Goal: Book appointment/travel/reservation

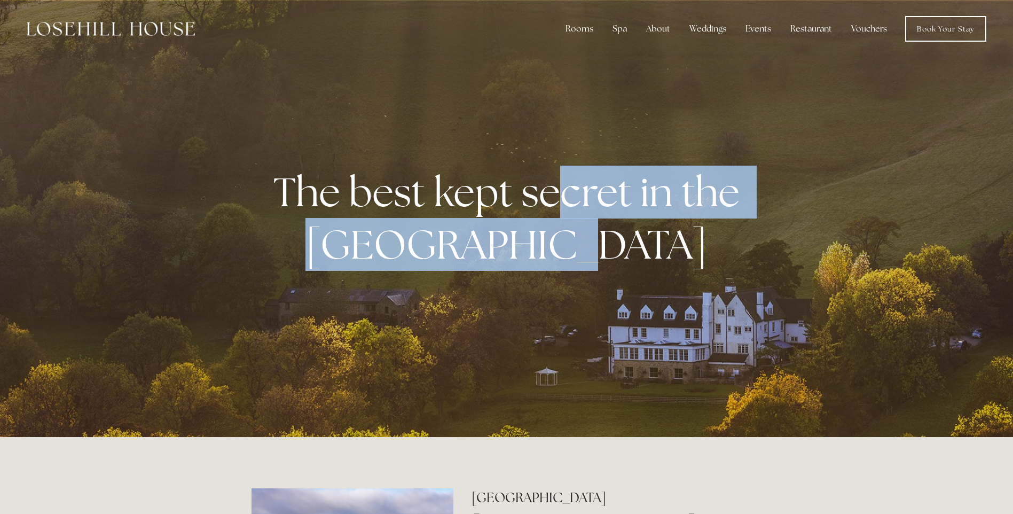
drag, startPoint x: 605, startPoint y: 285, endPoint x: 552, endPoint y: 185, distance: 113.3
click at [552, 185] on div "The best kept secret in the Peak District" at bounding box center [507, 218] width 511 height 168
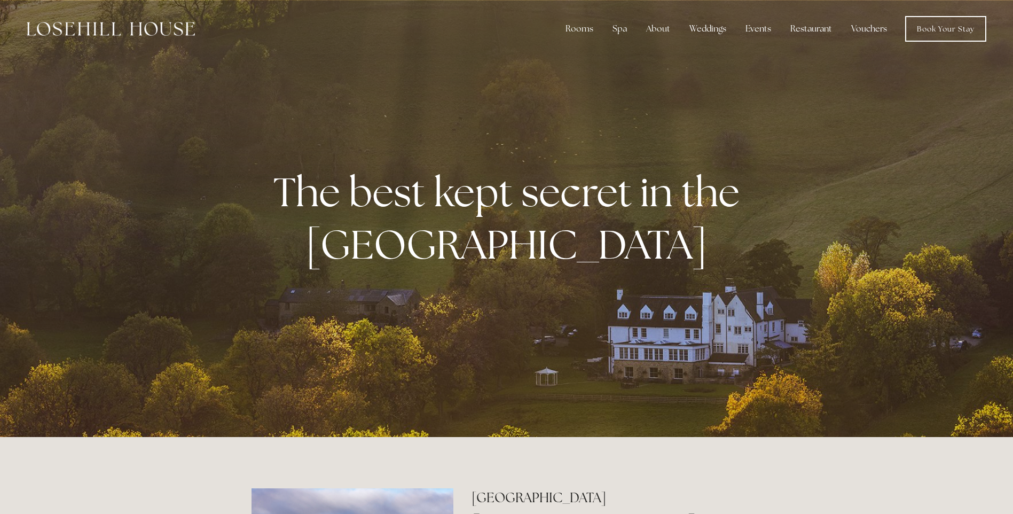
drag, startPoint x: 552, startPoint y: 185, endPoint x: 638, endPoint y: 271, distance: 122.0
click at [638, 272] on div "The best kept secret in the Peak District" at bounding box center [507, 218] width 511 height 168
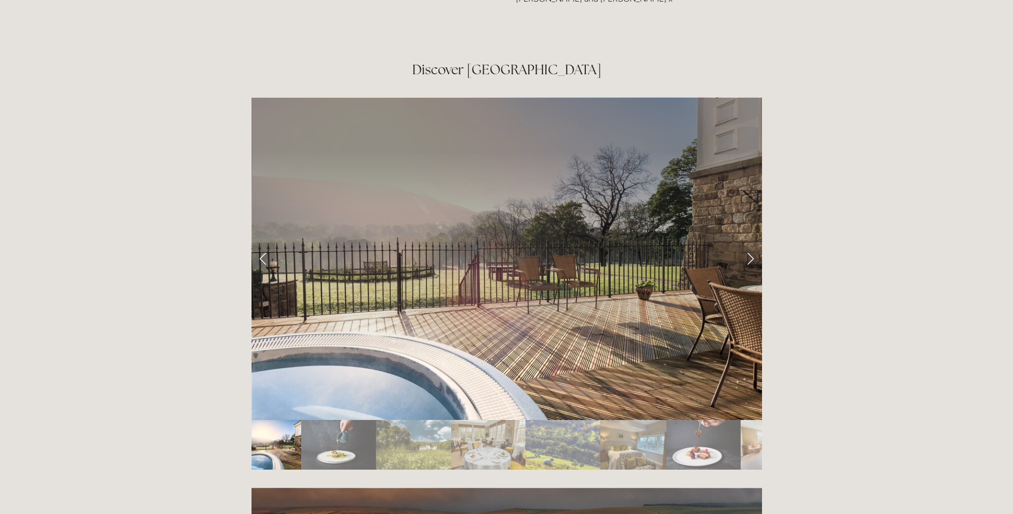
scroll to position [1816, 0]
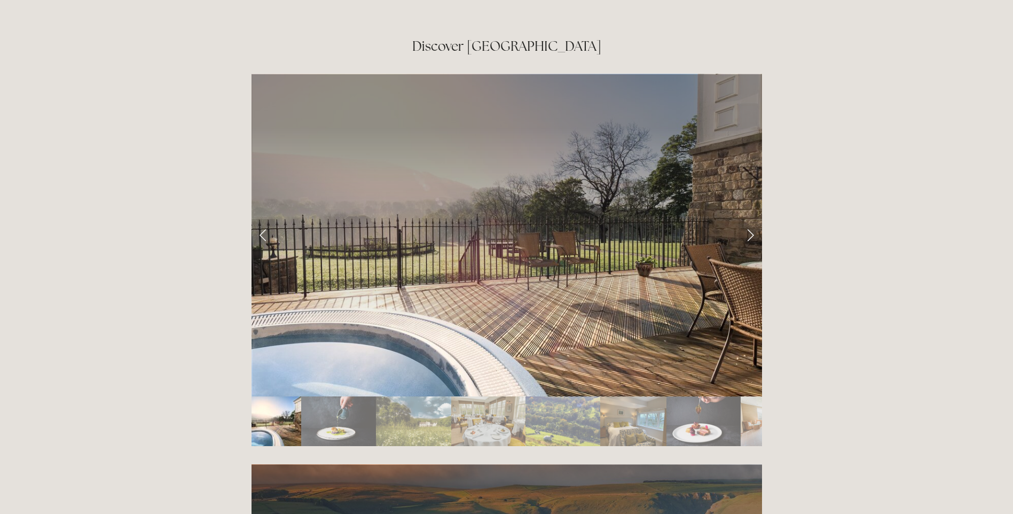
click at [406, 396] on img "Slide 3" at bounding box center [413, 421] width 75 height 50
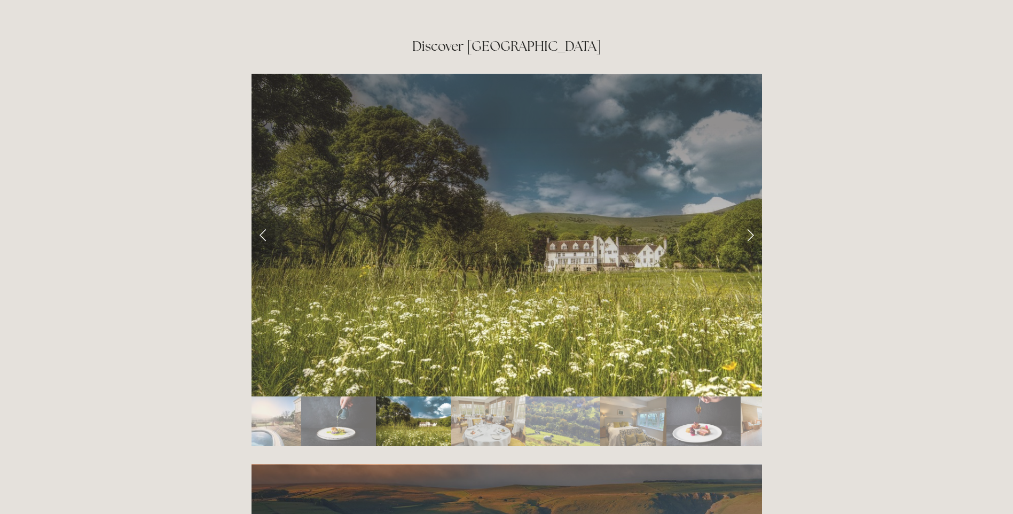
click at [481, 396] on img "Slide 4" at bounding box center [488, 421] width 75 height 50
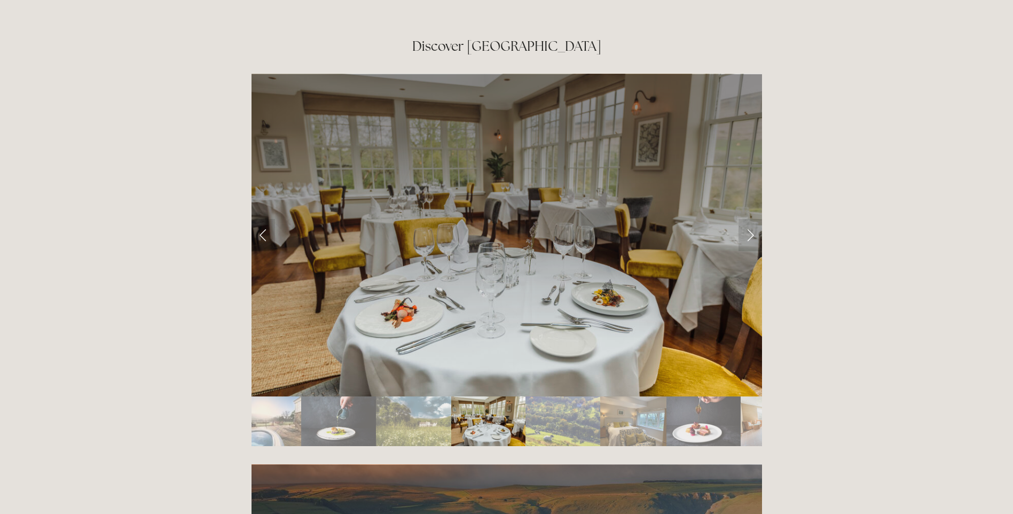
click at [550, 396] on img "Slide 5" at bounding box center [563, 421] width 75 height 50
click at [562, 396] on img "Slide 5" at bounding box center [563, 421] width 75 height 50
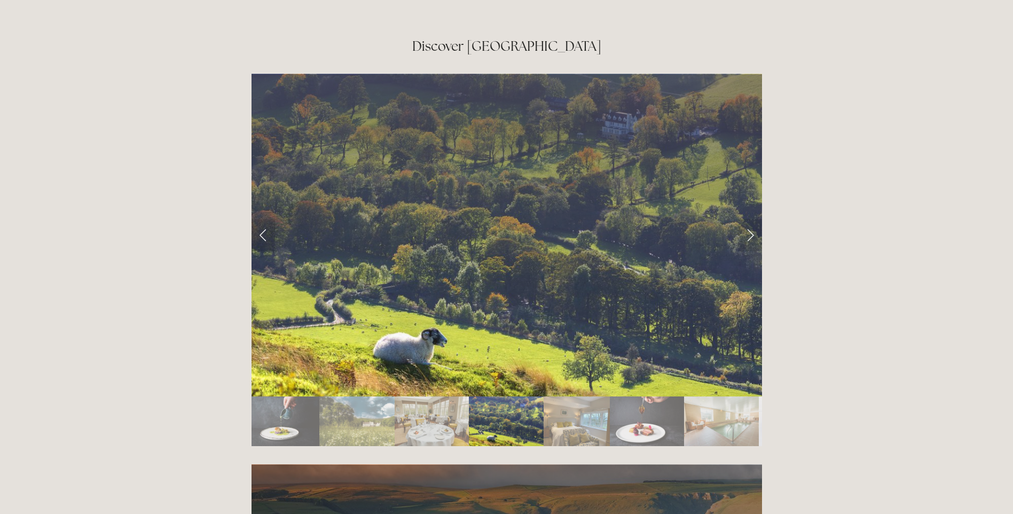
click at [578, 396] on img "Slide 6" at bounding box center [577, 421] width 66 height 50
click at [582, 396] on img "Slide 6" at bounding box center [577, 421] width 66 height 50
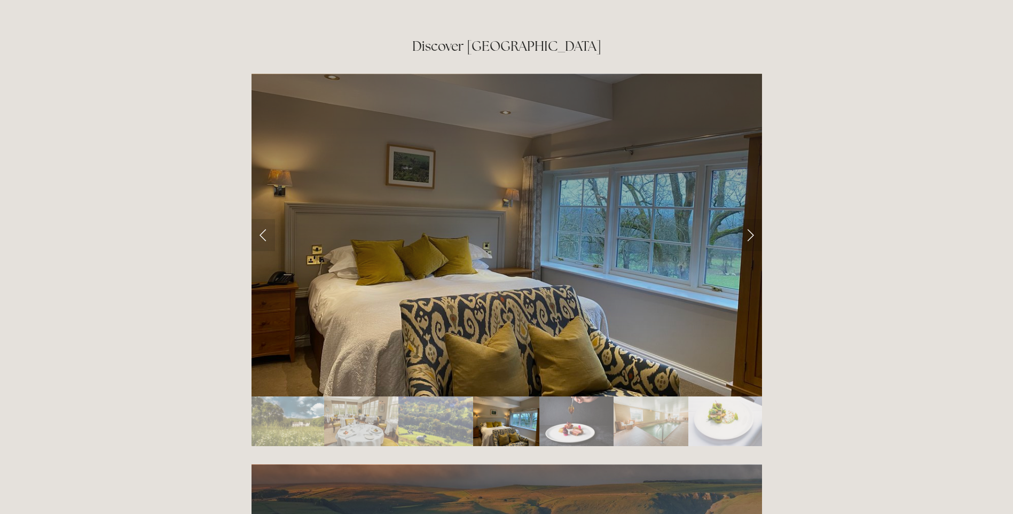
click at [508, 396] on img "Slide 6" at bounding box center [506, 421] width 66 height 50
click at [451, 396] on img "Slide 5" at bounding box center [435, 421] width 75 height 50
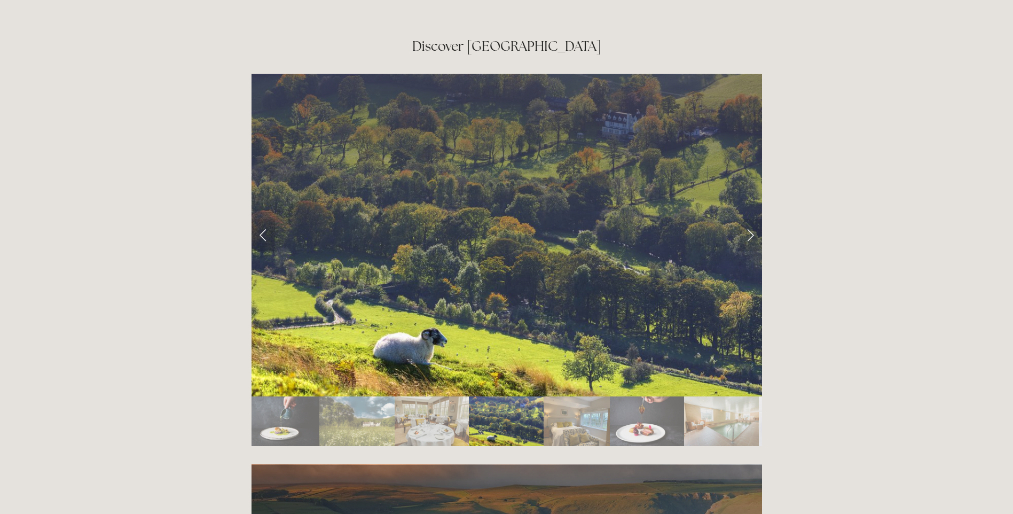
click at [598, 396] on img "Slide 6" at bounding box center [577, 421] width 66 height 50
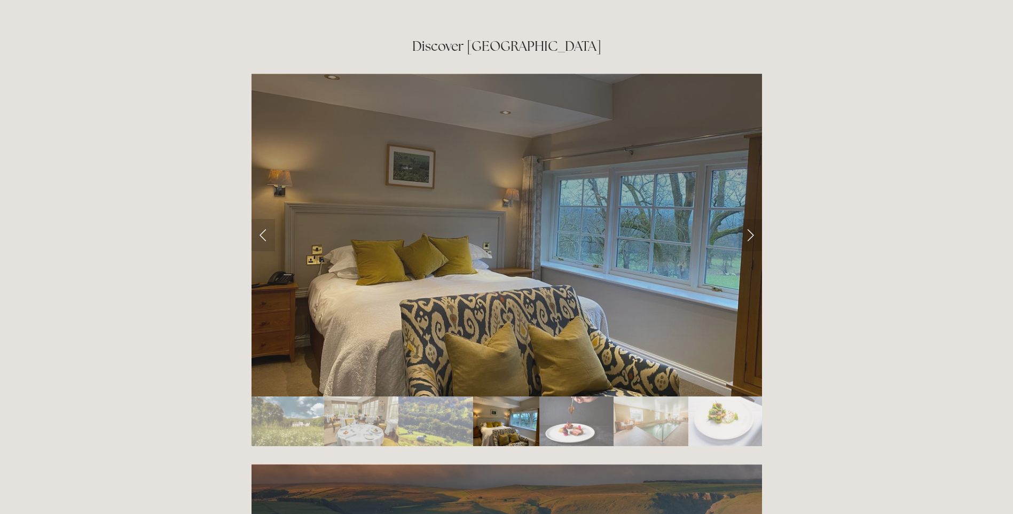
click at [602, 396] on img "Slide 7" at bounding box center [576, 421] width 74 height 50
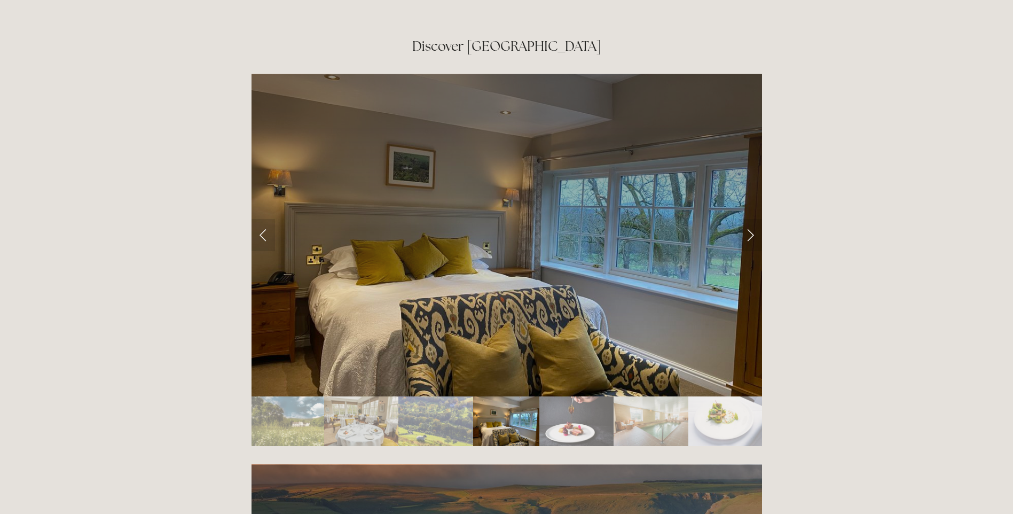
click at [600, 396] on img "Slide 7" at bounding box center [576, 421] width 74 height 50
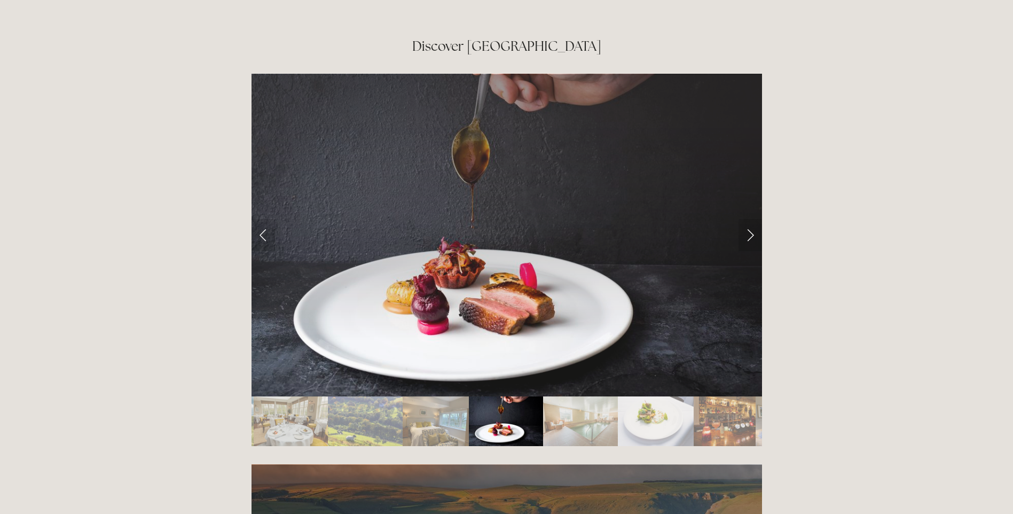
click at [604, 396] on img "Slide 8" at bounding box center [580, 421] width 74 height 50
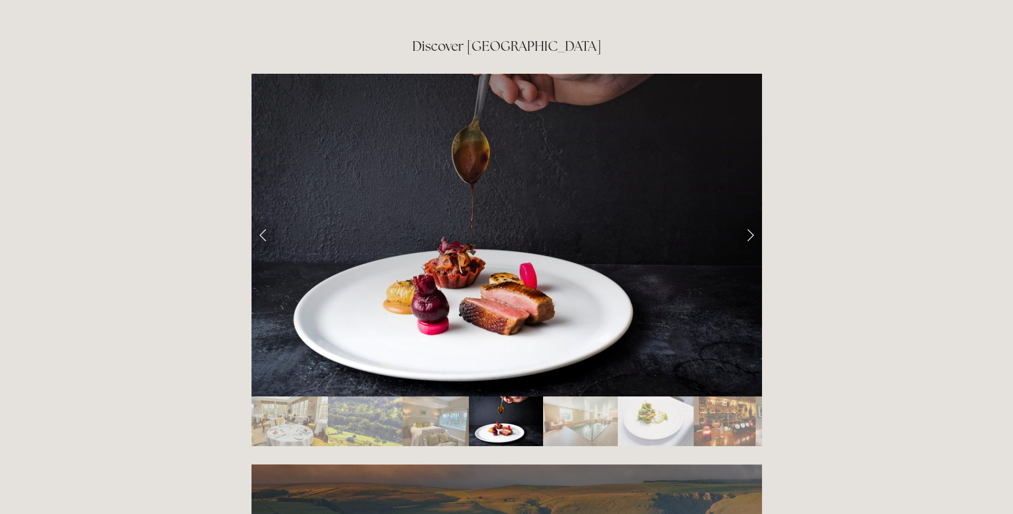
click at [607, 396] on img "Slide 8" at bounding box center [580, 421] width 74 height 50
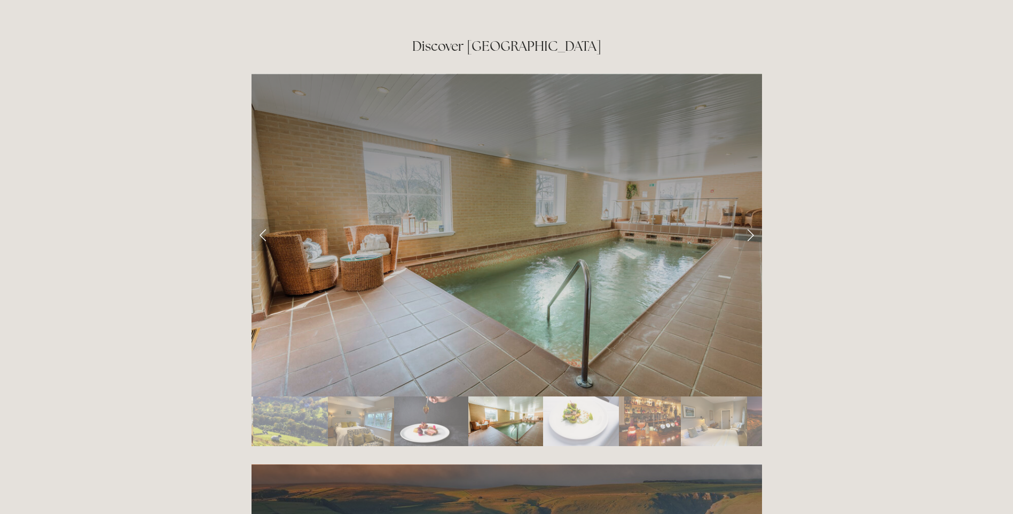
click at [659, 396] on img "Slide 10" at bounding box center [650, 421] width 62 height 50
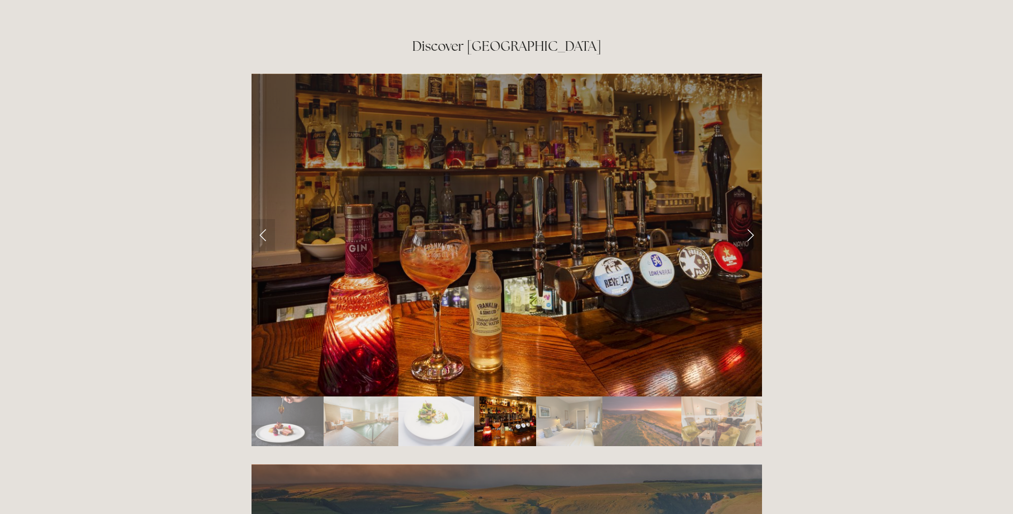
click at [659, 396] on img "Slide 12" at bounding box center [641, 421] width 79 height 50
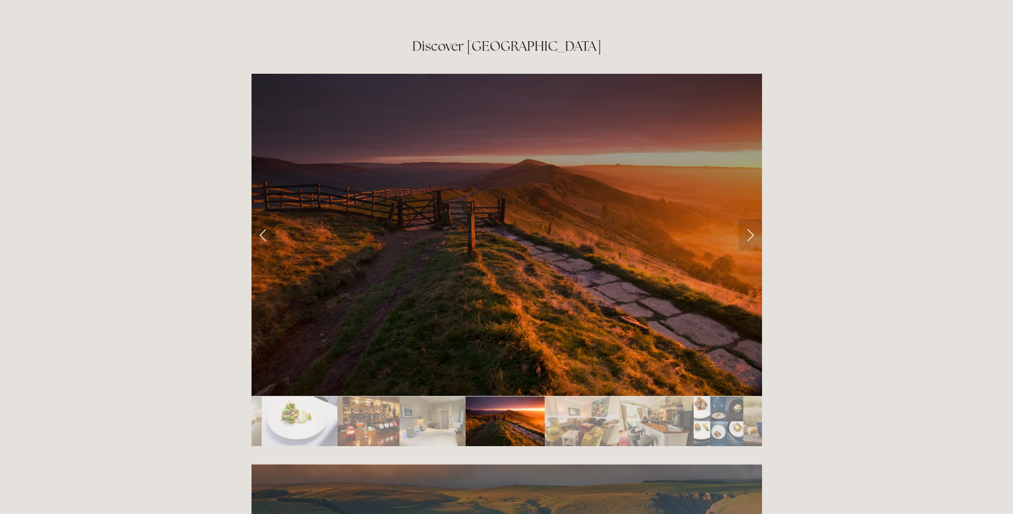
click at [656, 396] on img "Slide 14" at bounding box center [656, 421] width 75 height 50
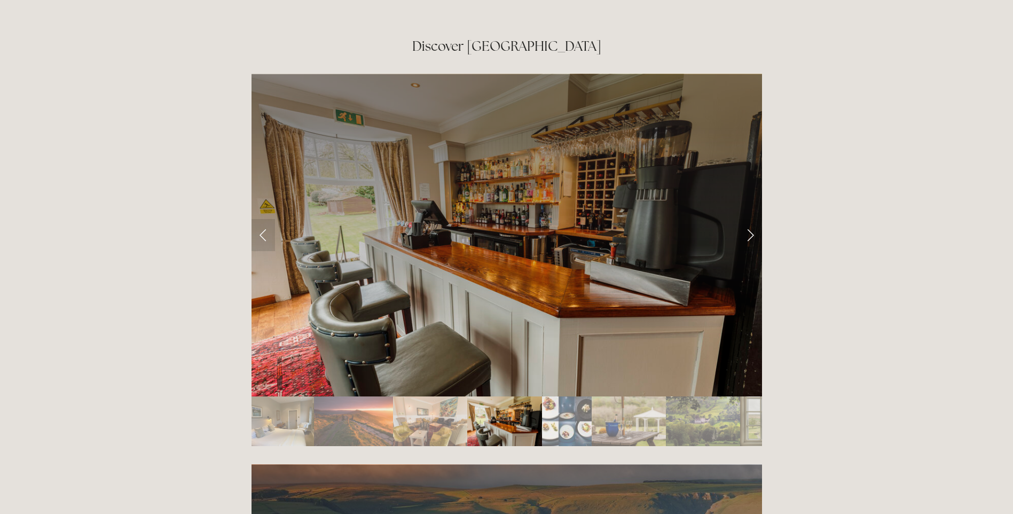
click at [673, 396] on img "Slide 17" at bounding box center [703, 421] width 74 height 50
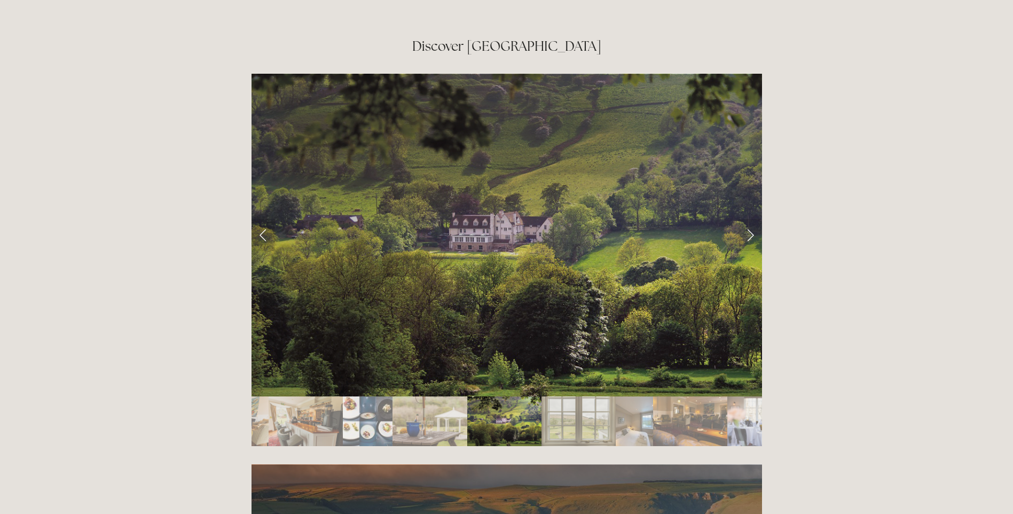
click at [675, 396] on img "Slide 20" at bounding box center [690, 421] width 75 height 50
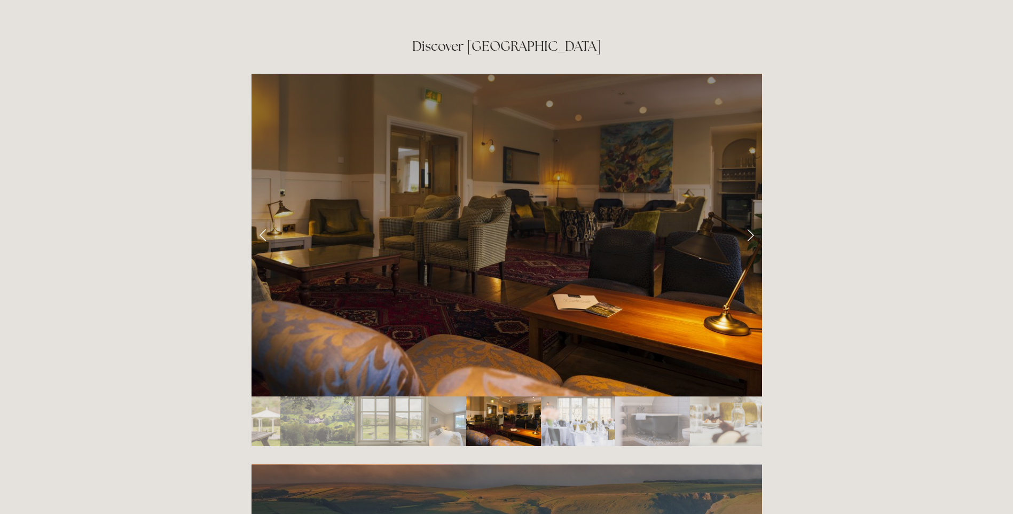
click at [505, 396] on img "Slide 20" at bounding box center [503, 421] width 75 height 50
click at [637, 396] on img "Slide 22" at bounding box center [652, 421] width 75 height 50
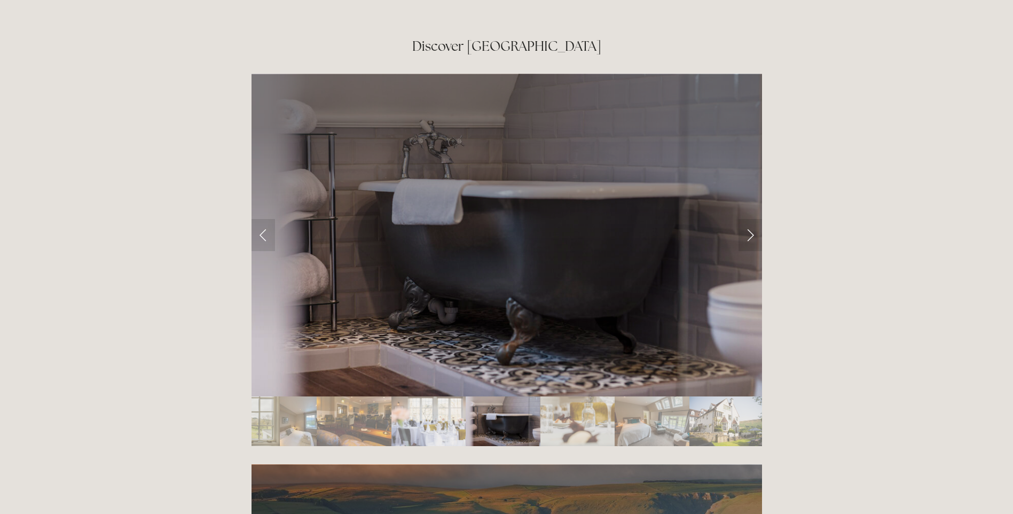
click at [636, 396] on img "Slide 24" at bounding box center [652, 421] width 74 height 50
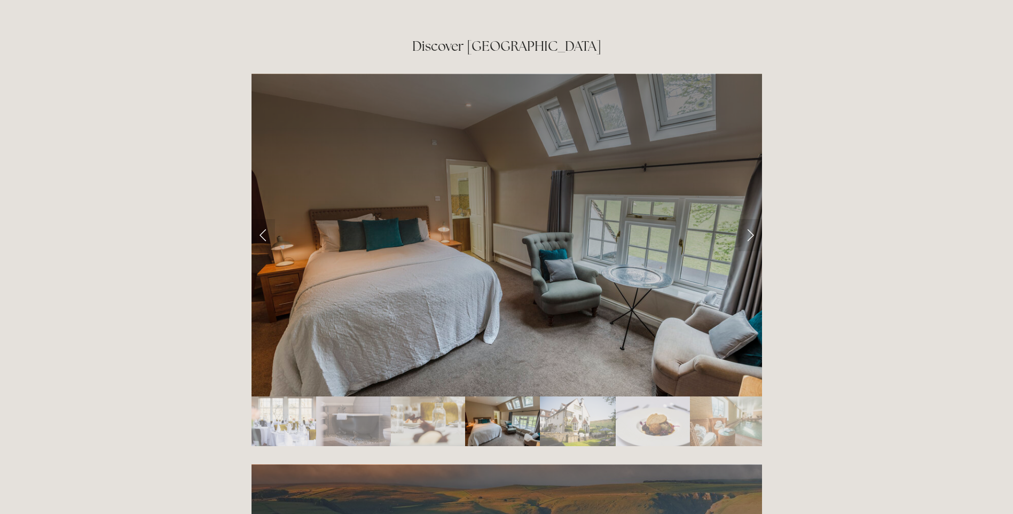
click at [673, 396] on img "Slide 26" at bounding box center [653, 421] width 75 height 50
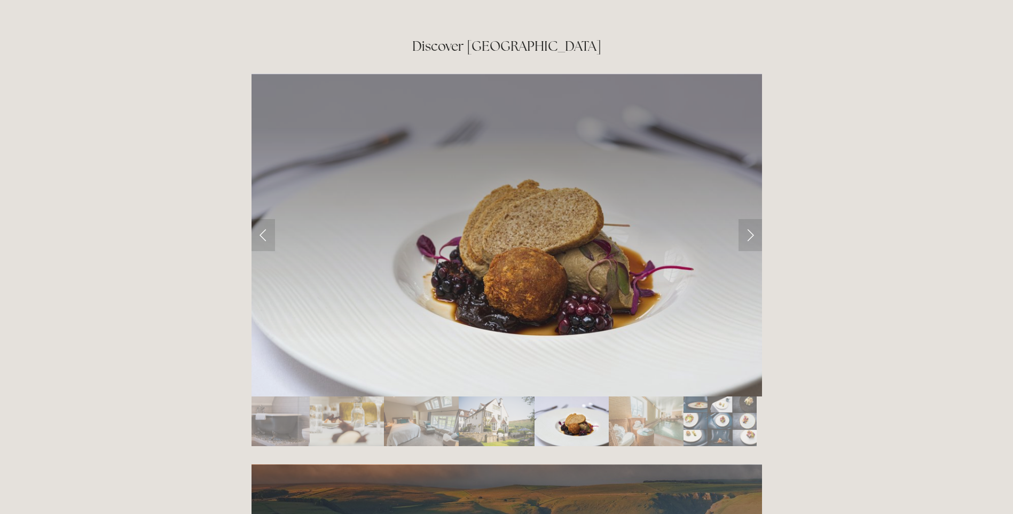
click at [652, 396] on img "Slide 27" at bounding box center [646, 421] width 74 height 50
click at [653, 396] on img "Slide 27" at bounding box center [646, 421] width 74 height 50
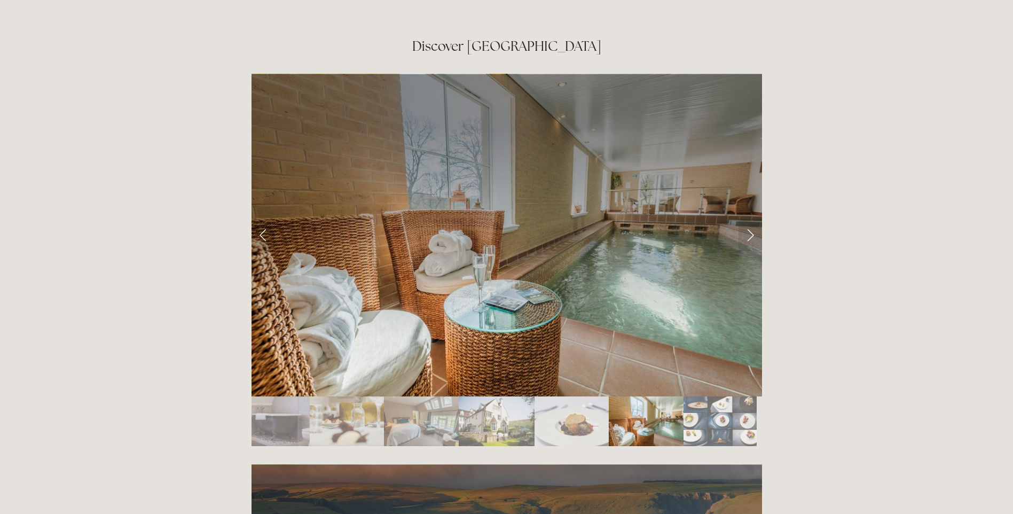
click at [720, 396] on img "Slide 28" at bounding box center [720, 421] width 73 height 50
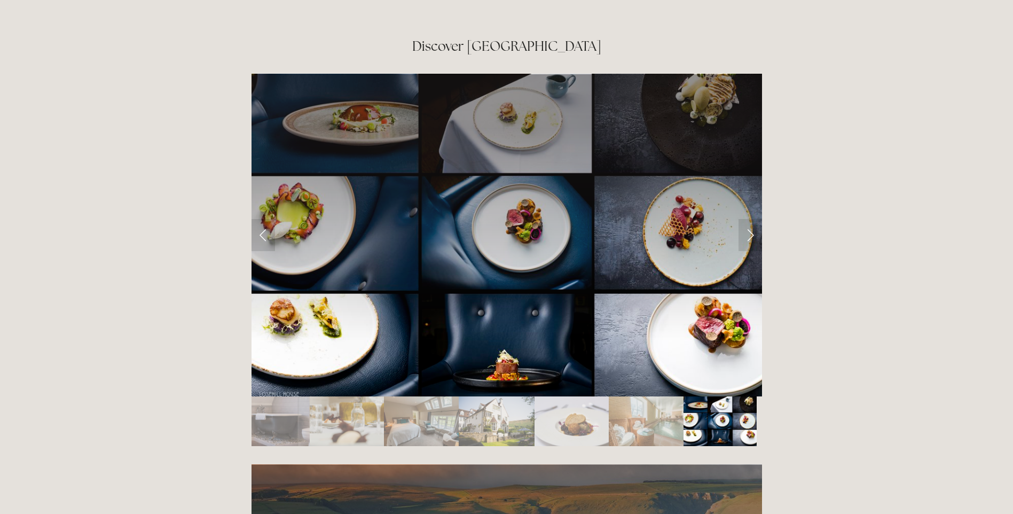
click at [727, 396] on img "Slide 28" at bounding box center [720, 421] width 73 height 50
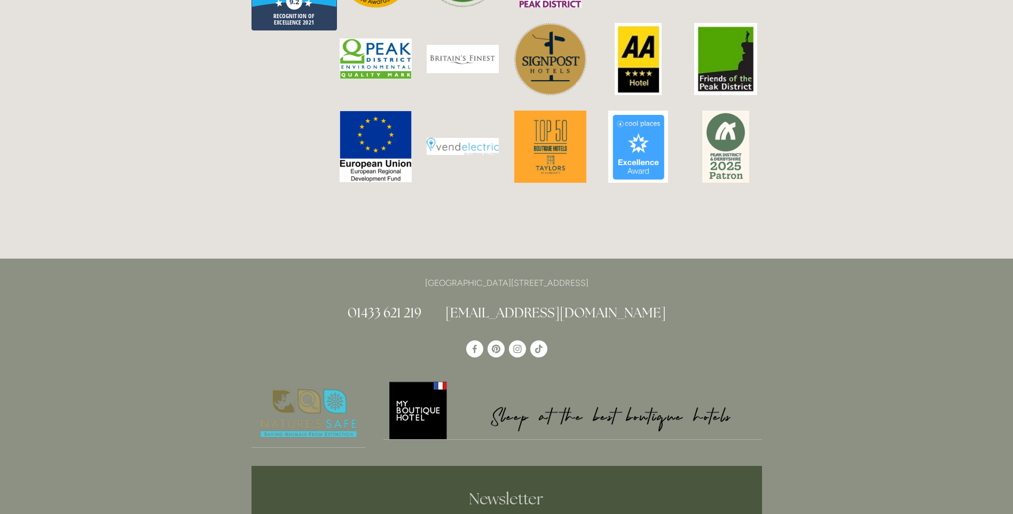
scroll to position [2938, 0]
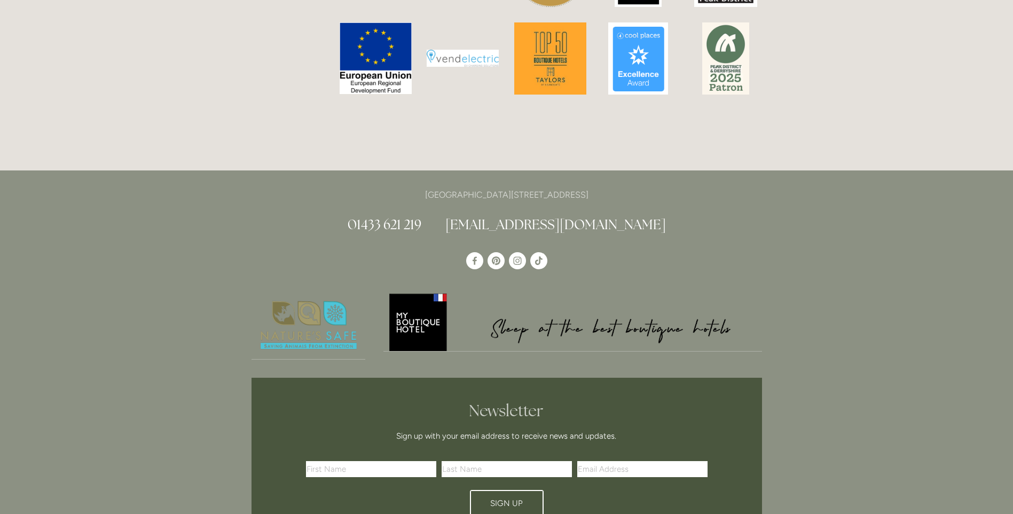
drag, startPoint x: 628, startPoint y: 137, endPoint x: 594, endPoint y: 140, distance: 33.9
click at [594, 187] on p "[GEOGRAPHIC_DATA][STREET_ADDRESS]" at bounding box center [507, 194] width 511 height 14
copy p "S33 6AF"
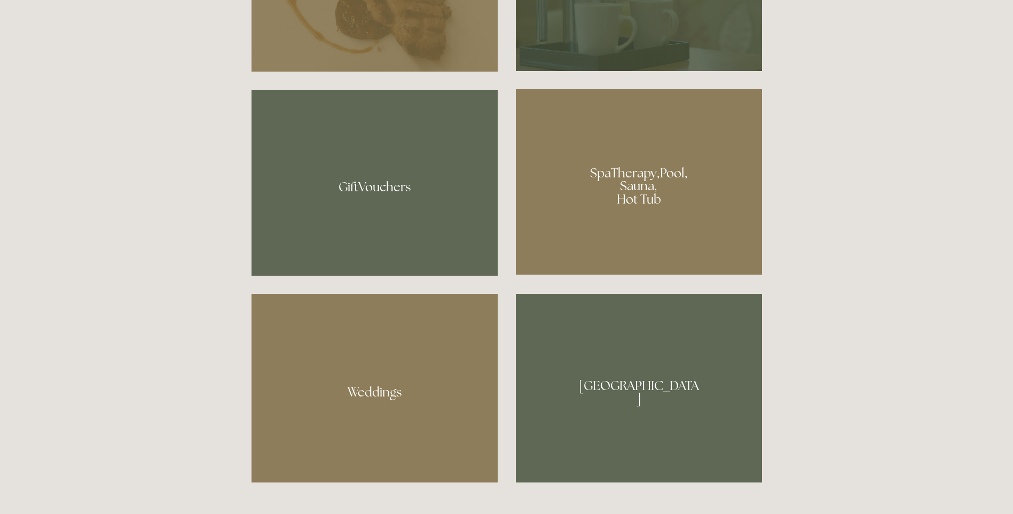
scroll to position [855, 0]
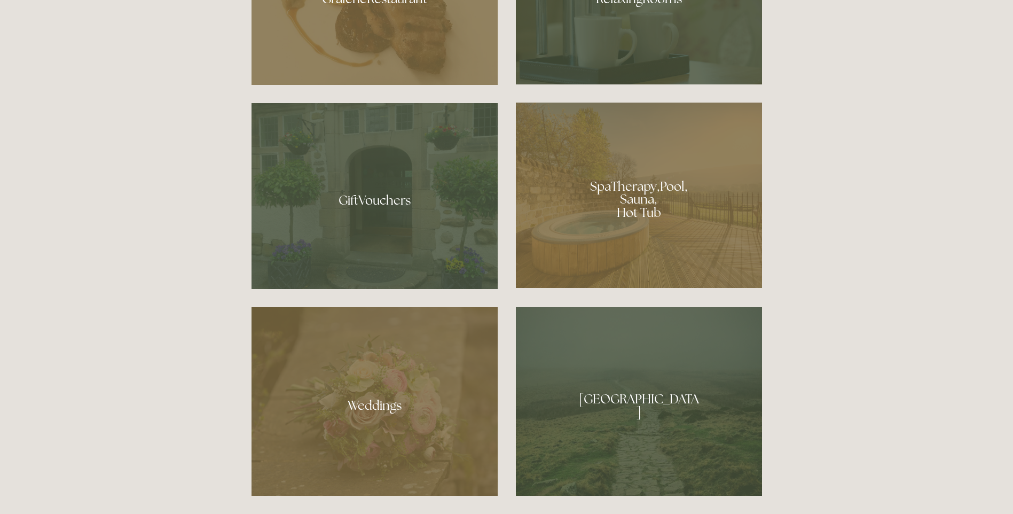
click at [624, 205] on div at bounding box center [639, 195] width 246 height 185
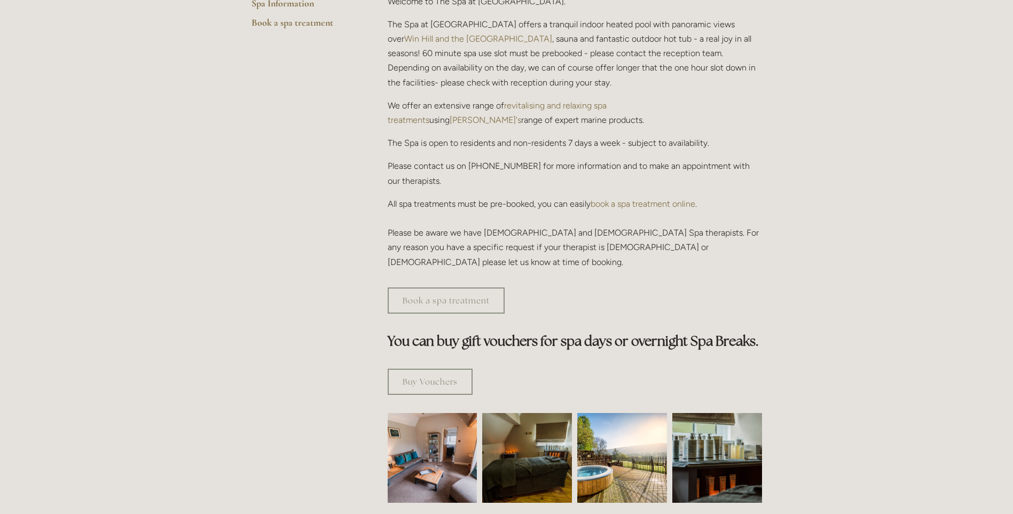
scroll to position [374, 0]
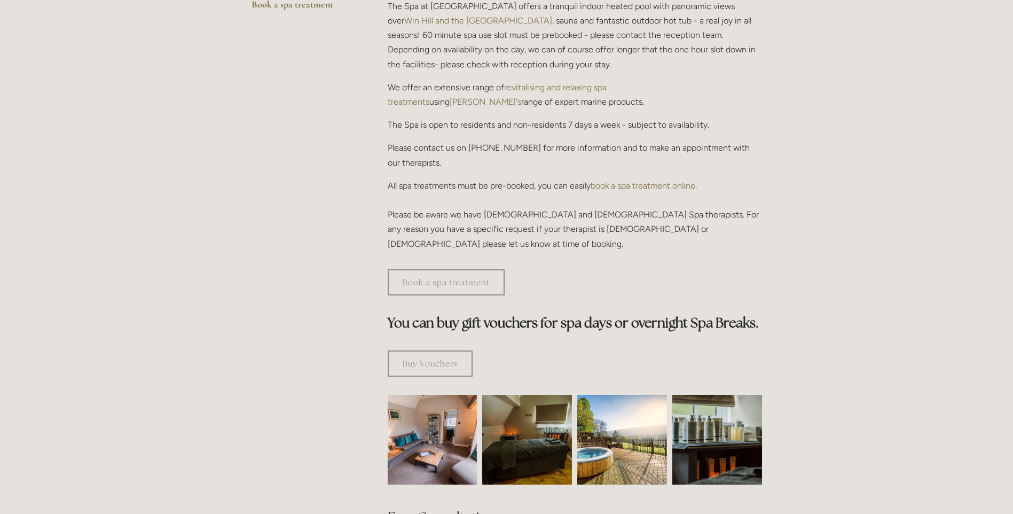
click at [429, 395] on img at bounding box center [432, 440] width 135 height 90
drag, startPoint x: 427, startPoint y: 410, endPoint x: 419, endPoint y: 410, distance: 8.0
click at [426, 410] on img at bounding box center [432, 440] width 135 height 90
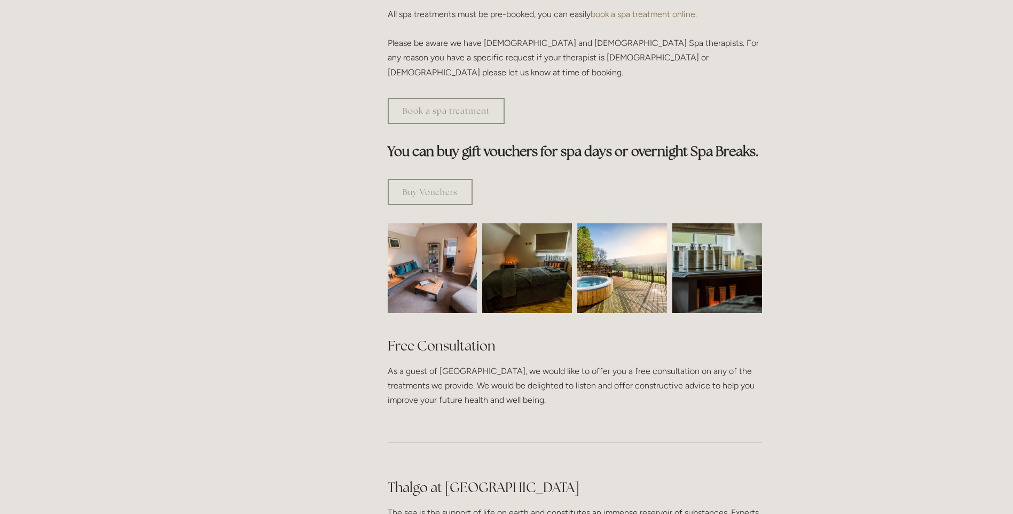
scroll to position [427, 0]
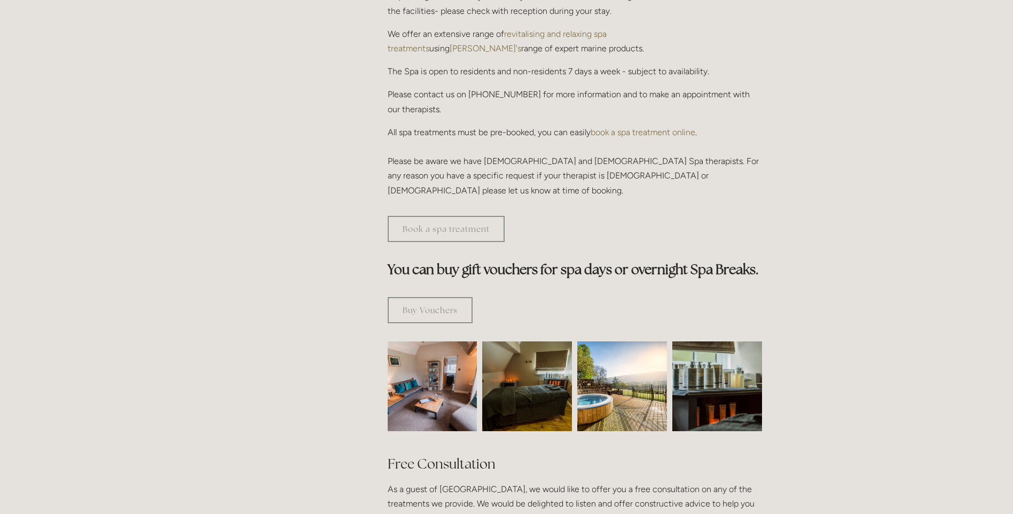
click at [708, 357] on img at bounding box center [717, 386] width 135 height 90
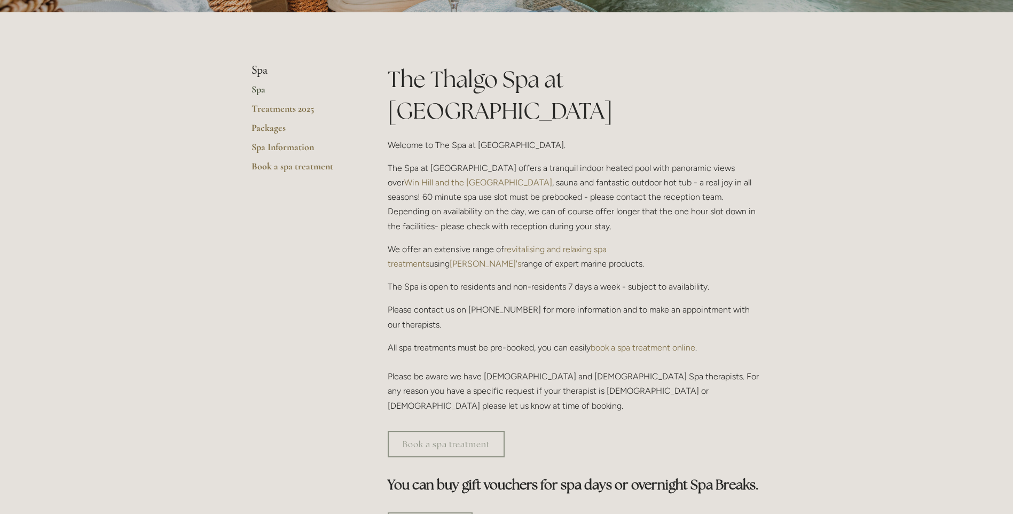
scroll to position [107, 0]
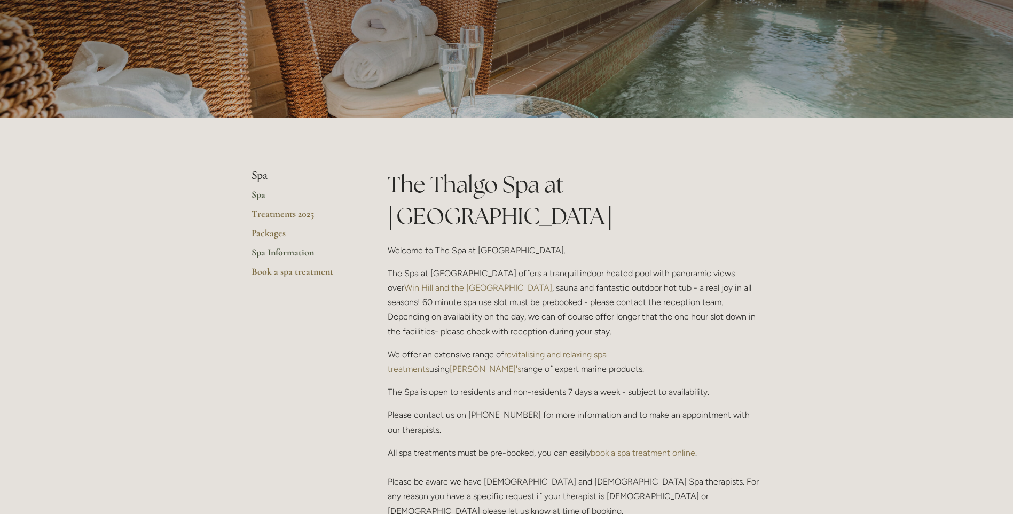
click at [279, 252] on link "Spa Information" at bounding box center [303, 255] width 102 height 19
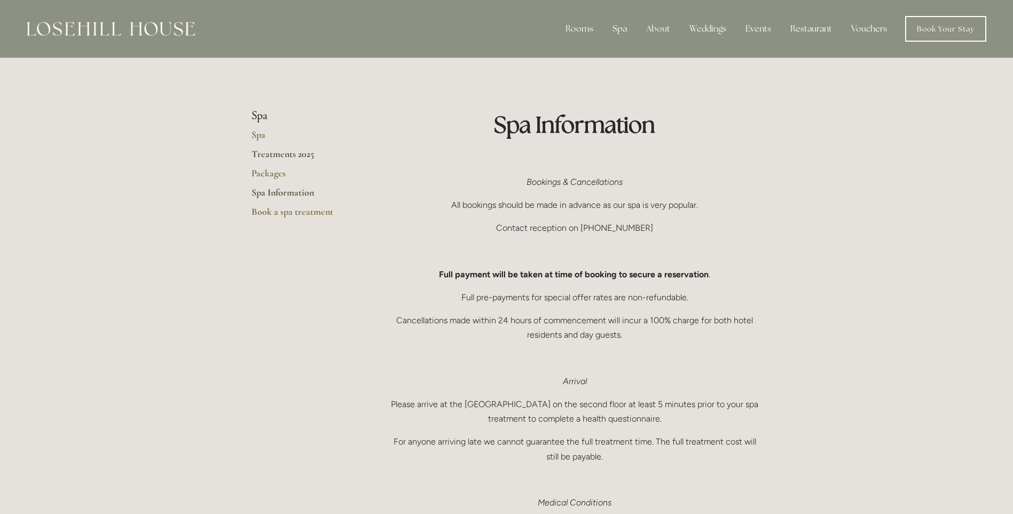
click at [267, 158] on link "Treatments 2025" at bounding box center [303, 157] width 102 height 19
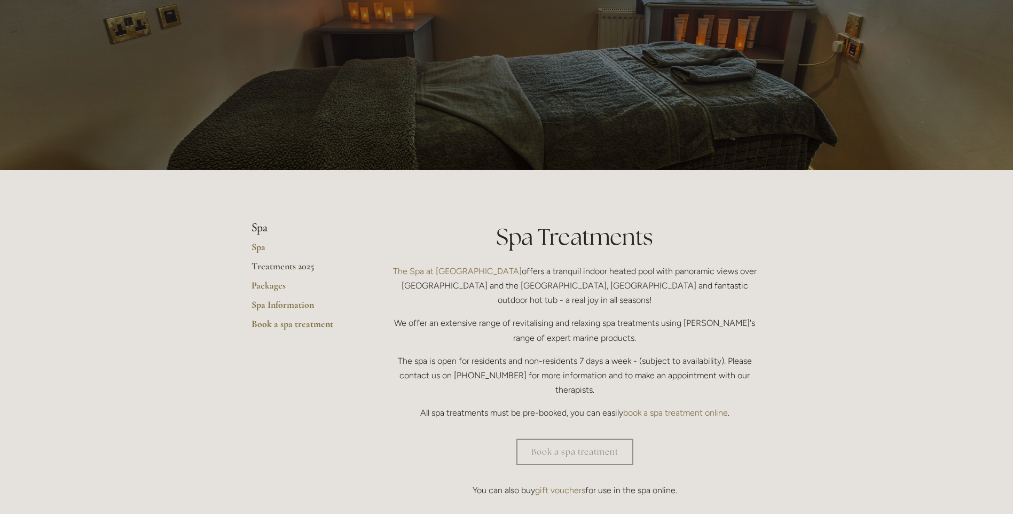
scroll to position [107, 0]
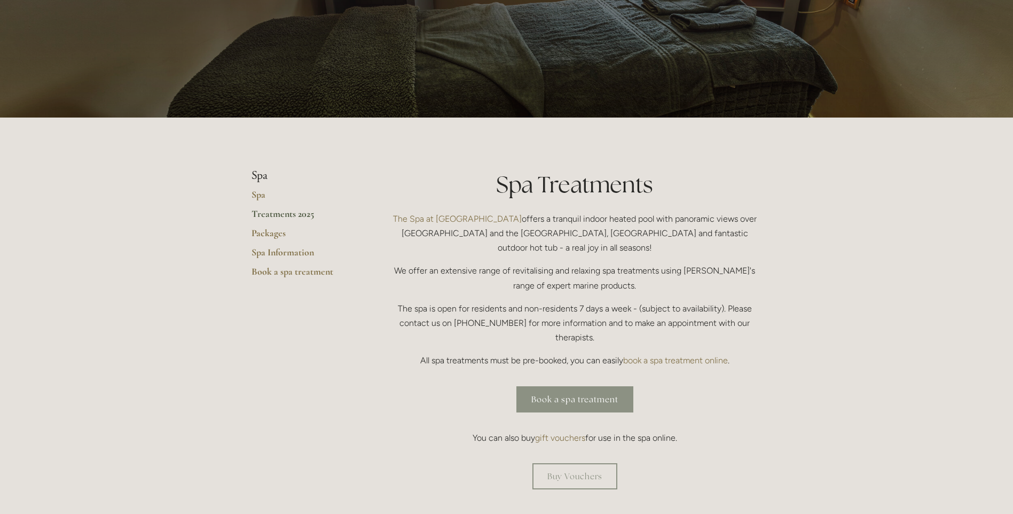
click at [561, 386] on link "Book a spa treatment" at bounding box center [574, 399] width 117 height 26
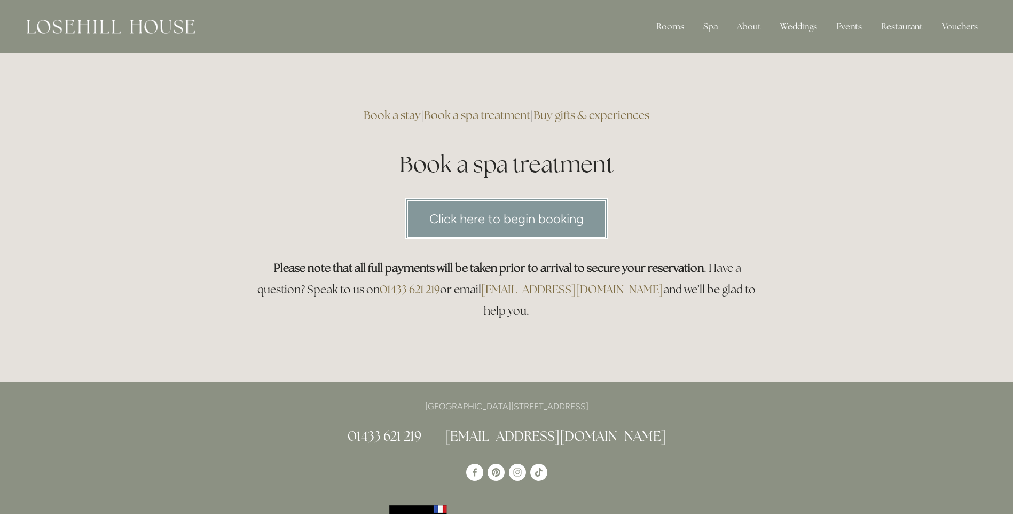
click at [534, 224] on link "Click here to begin booking" at bounding box center [506, 218] width 202 height 41
